Goal: Use online tool/utility: Utilize a website feature to perform a specific function

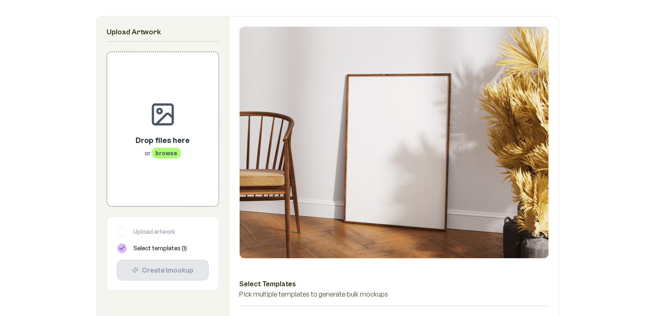
scroll to position [134, 0]
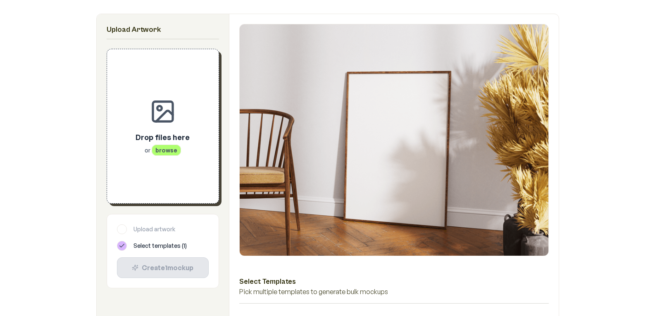
click at [164, 152] on span "browse" at bounding box center [166, 150] width 29 height 11
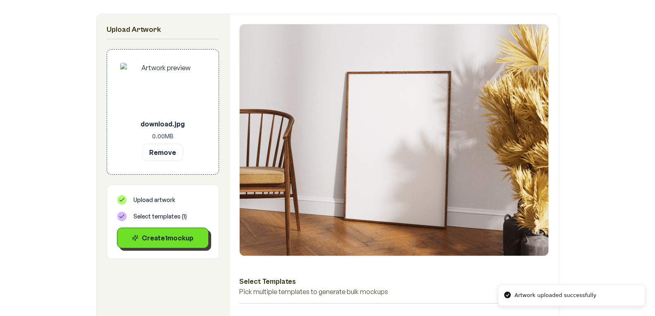
click at [169, 235] on div "Create 1 mockup" at bounding box center [163, 238] width 78 height 10
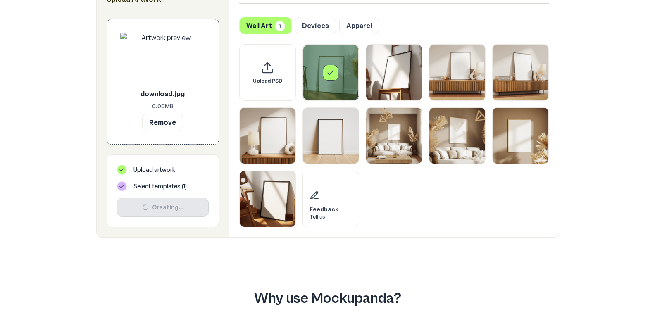
scroll to position [467, 0]
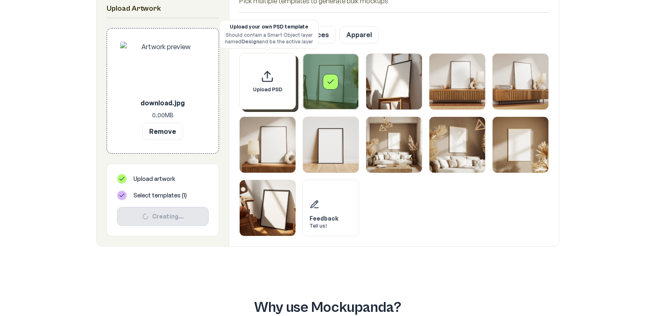
click at [278, 67] on div "Upload PSD" at bounding box center [267, 81] width 57 height 57
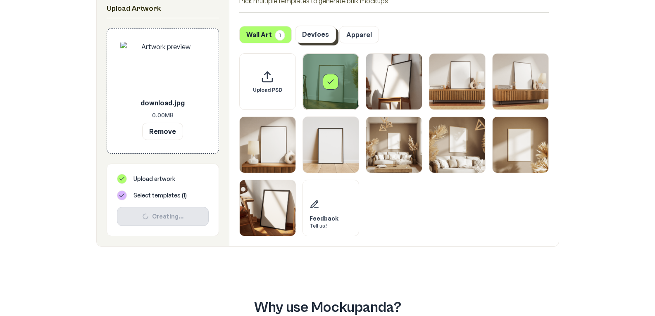
click at [322, 40] on button "Devices" at bounding box center [315, 34] width 41 height 17
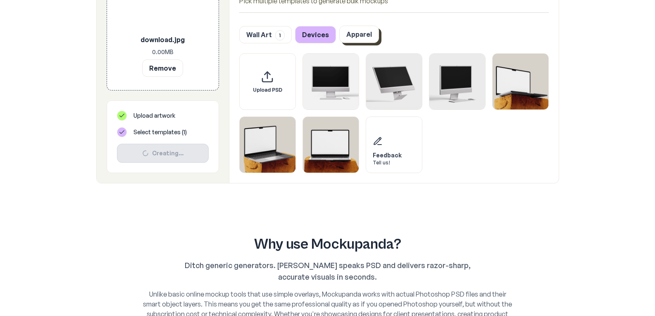
click at [347, 36] on button "Apparel" at bounding box center [359, 34] width 40 height 17
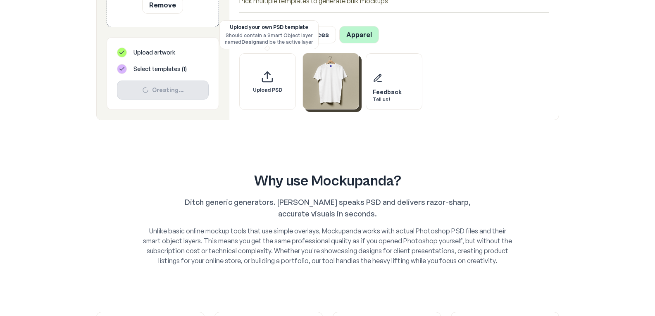
click at [335, 87] on img "Select template T-Shirt" at bounding box center [331, 81] width 56 height 56
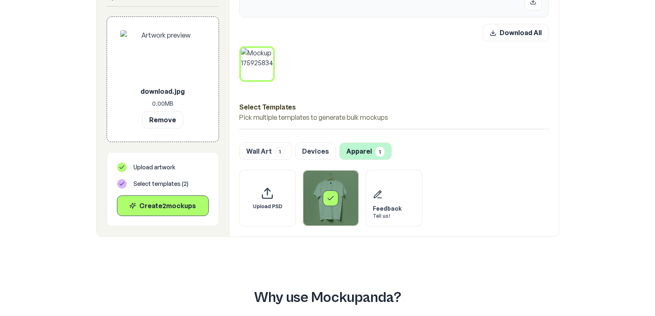
scroll to position [378, 0]
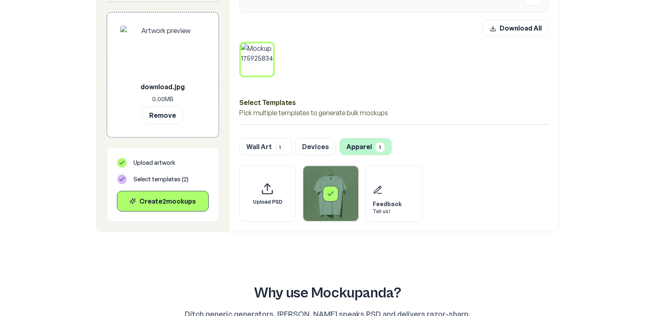
click at [325, 189] on div "Select template T-Shirt" at bounding box center [331, 194] width 16 height 16
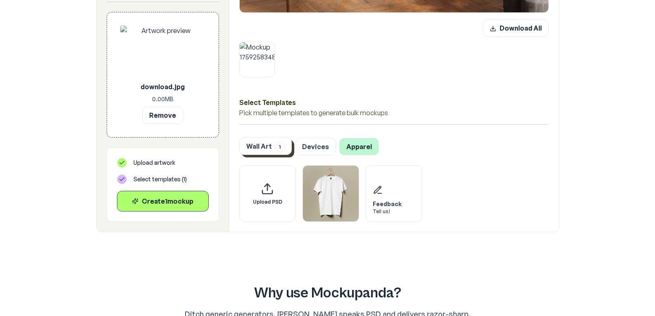
click at [276, 147] on span "1" at bounding box center [280, 147] width 10 height 10
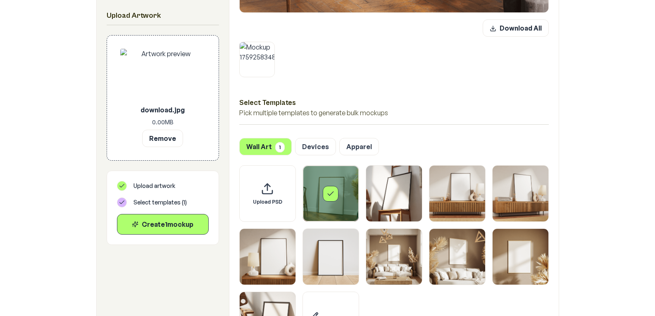
drag, startPoint x: 359, startPoint y: 183, endPoint x: 353, endPoint y: 182, distance: 6.8
click at [358, 183] on div "Upload PSD Feedback Tell us!" at bounding box center [393, 256] width 309 height 183
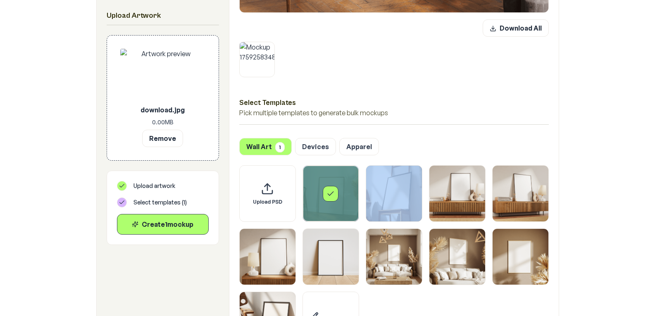
click at [343, 183] on div "Select template Framed Poster" at bounding box center [331, 194] width 56 height 56
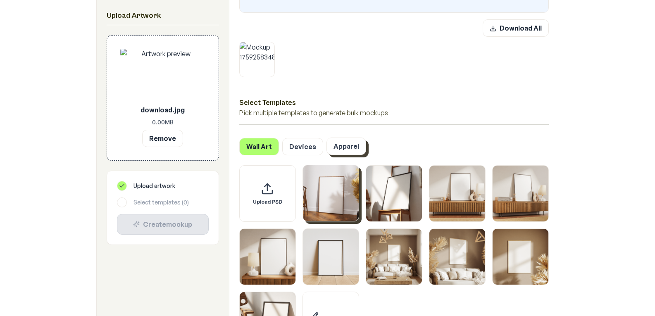
click at [357, 149] on button "Apparel" at bounding box center [346, 146] width 40 height 17
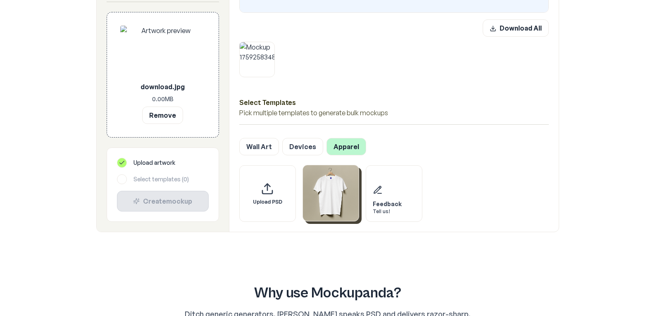
click at [342, 186] on img "Select template T-Shirt" at bounding box center [331, 193] width 56 height 56
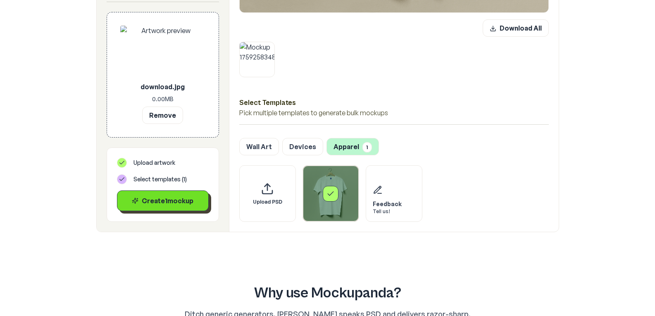
click at [176, 195] on button "Create 1 mockup" at bounding box center [163, 200] width 92 height 21
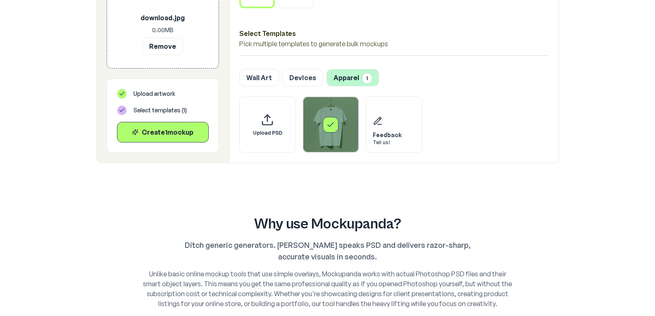
scroll to position [470, 0]
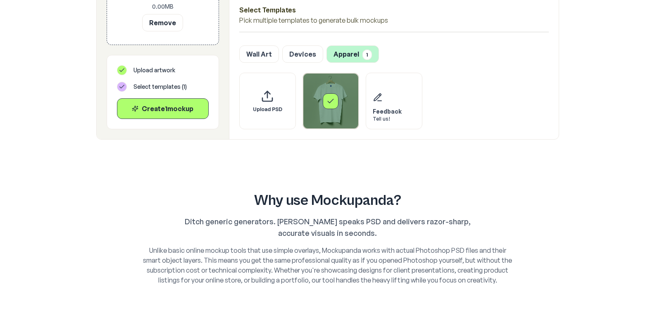
click at [324, 93] on div "Select template T-Shirt" at bounding box center [331, 101] width 56 height 56
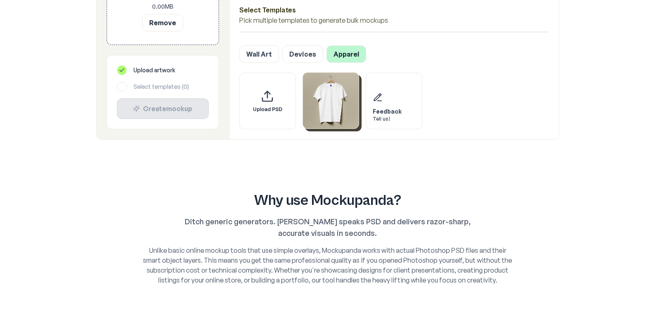
click at [126, 89] on div at bounding box center [122, 87] width 10 height 10
